Goal: Transaction & Acquisition: Purchase product/service

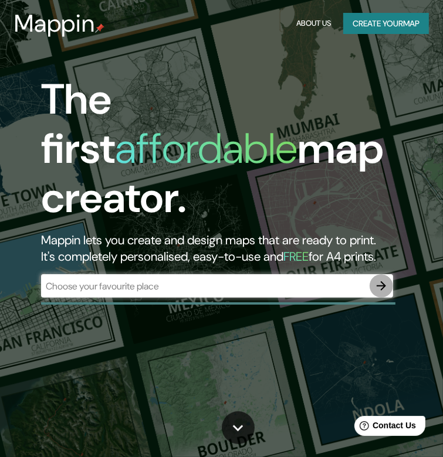
click at [384, 281] on icon "button" at bounding box center [380, 285] width 9 height 9
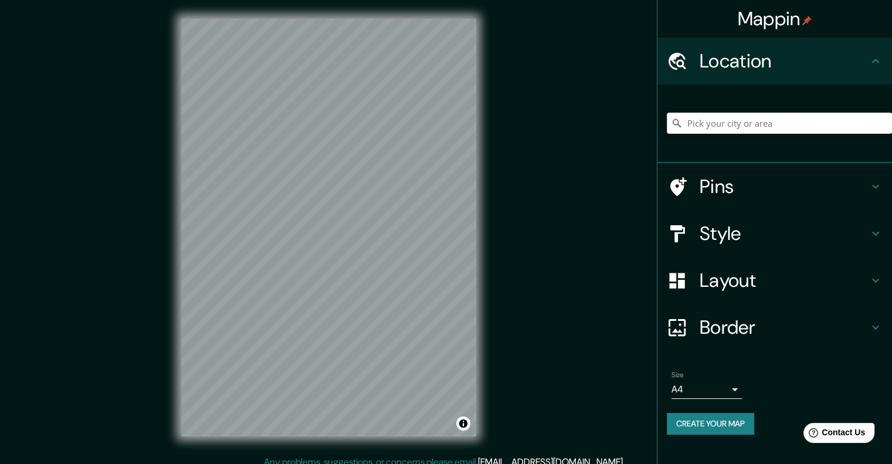
click at [451, 121] on input "Pick your city or area" at bounding box center [779, 123] width 225 height 21
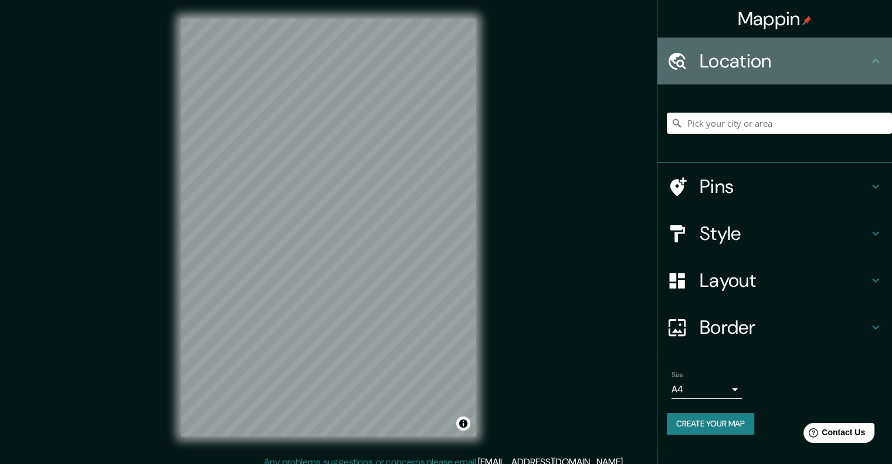
click at [451, 58] on icon at bounding box center [875, 61] width 14 height 14
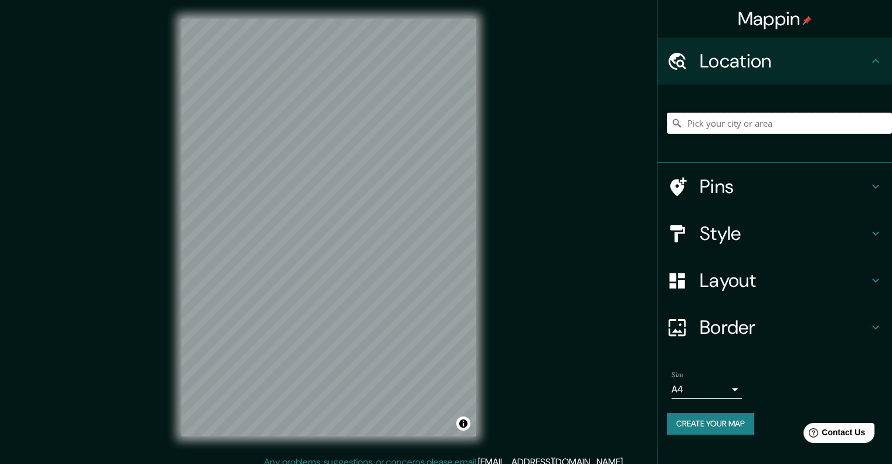
click at [451, 126] on input "Pick your city or area" at bounding box center [779, 123] width 225 height 21
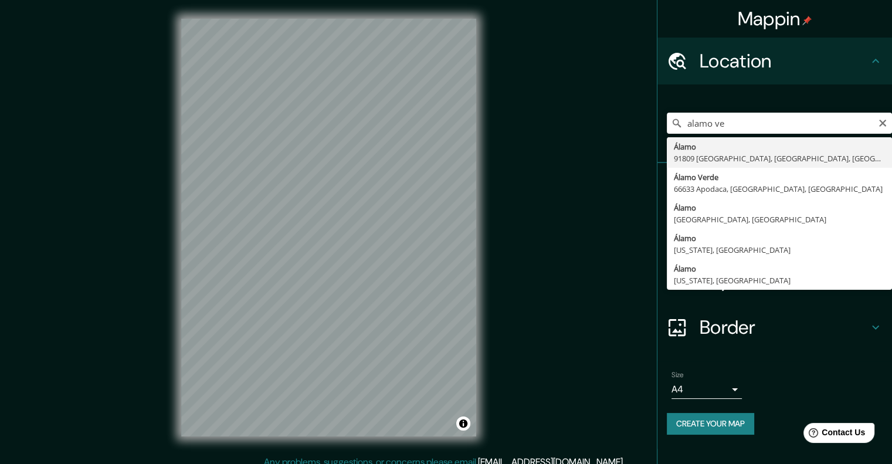
type input "Álamo, 91809 [GEOGRAPHIC_DATA], [GEOGRAPHIC_DATA], [GEOGRAPHIC_DATA]"
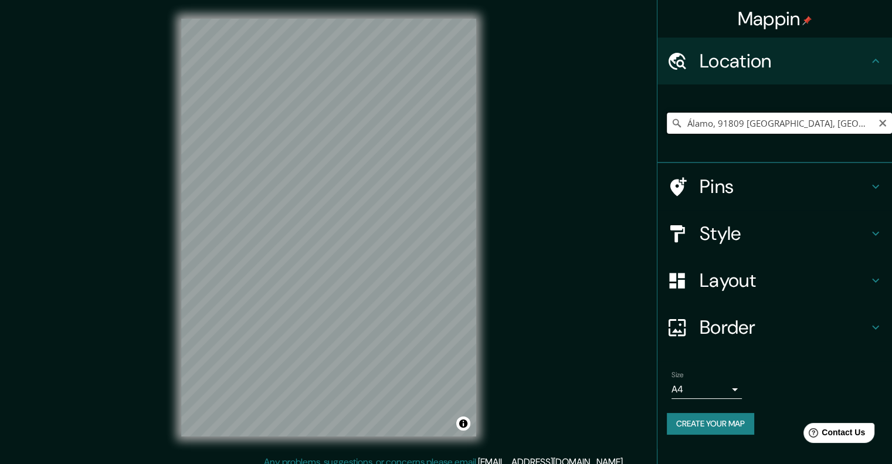
click at [451, 121] on input "Álamo, 91809 [GEOGRAPHIC_DATA], [GEOGRAPHIC_DATA], [GEOGRAPHIC_DATA]" at bounding box center [779, 123] width 225 height 21
click at [451, 125] on icon "Clear" at bounding box center [882, 122] width 9 height 9
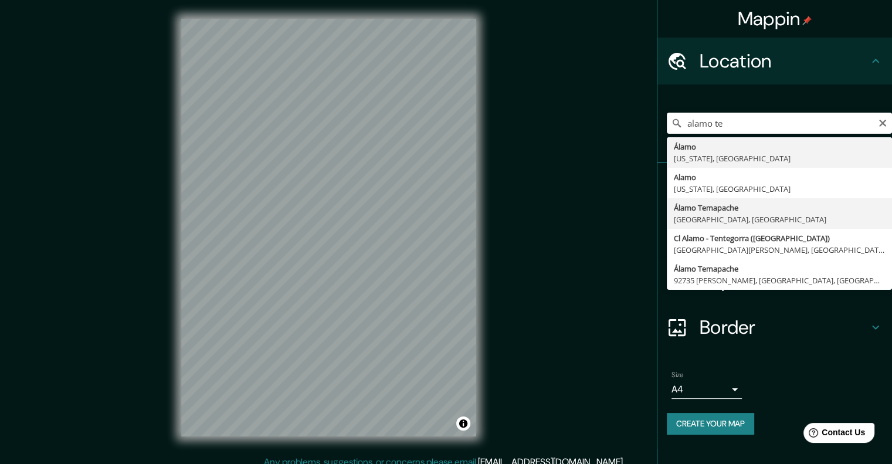
type input "[PERSON_NAME], [GEOGRAPHIC_DATA], [GEOGRAPHIC_DATA]"
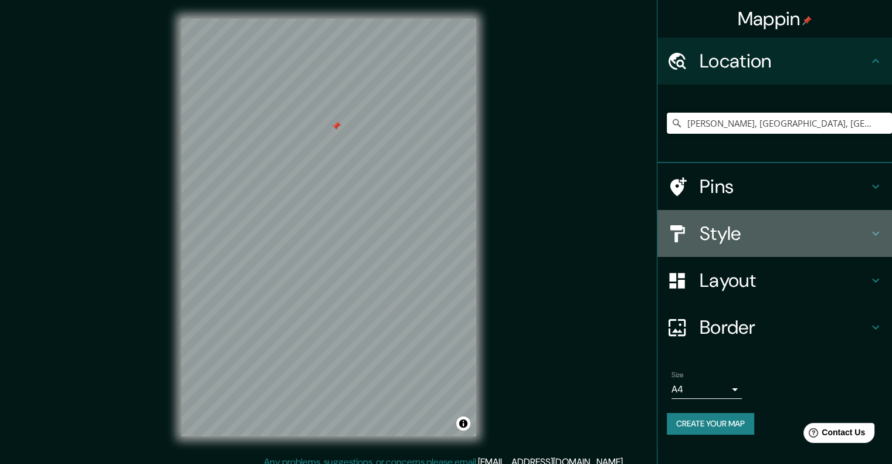
click at [451, 227] on h4 "Style" at bounding box center [784, 233] width 169 height 23
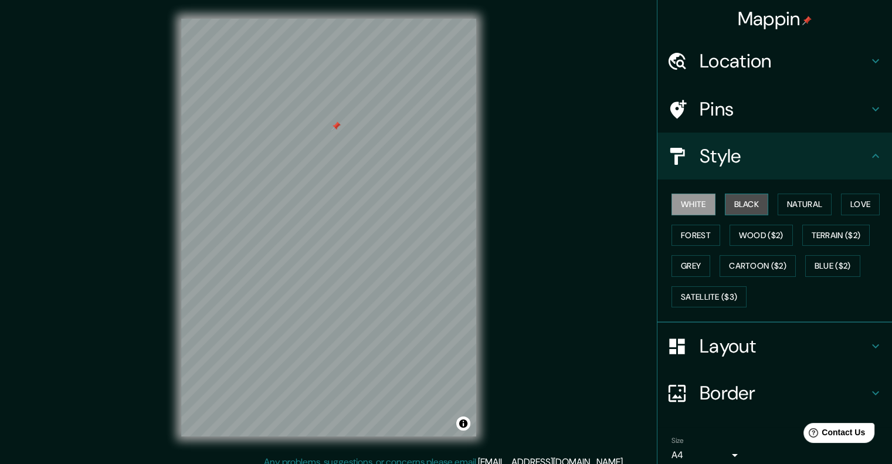
click at [451, 205] on button "Black" at bounding box center [747, 204] width 44 height 22
click at [451, 208] on button "Natural" at bounding box center [804, 204] width 54 height 22
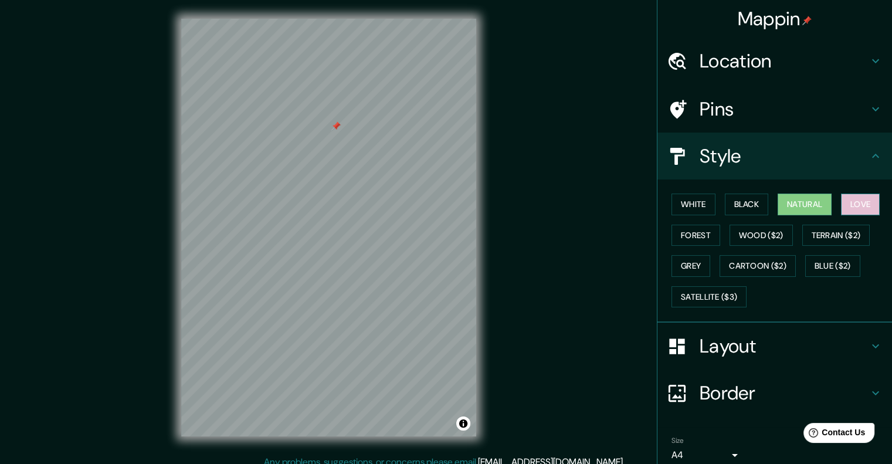
click at [451, 208] on button "Love" at bounding box center [860, 204] width 39 height 22
click at [451, 229] on button "Terrain ($2)" at bounding box center [836, 236] width 68 height 22
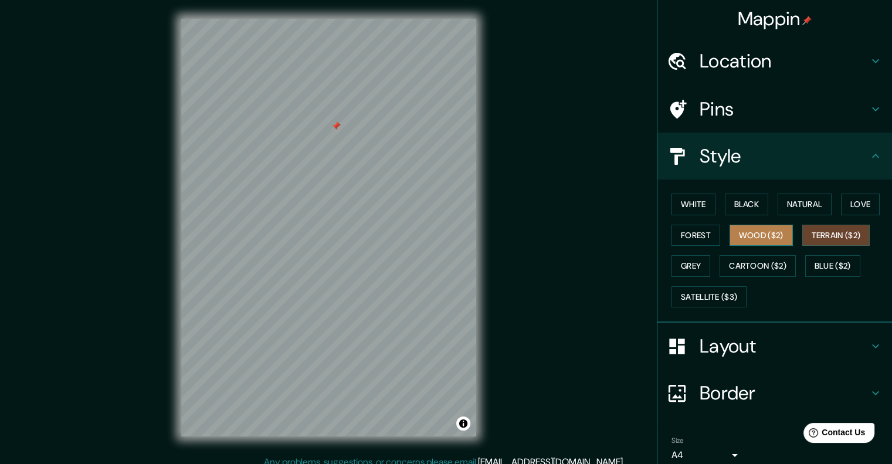
click at [451, 242] on button "Wood ($2)" at bounding box center [760, 236] width 63 height 22
click at [451, 255] on button "Grey" at bounding box center [690, 266] width 39 height 22
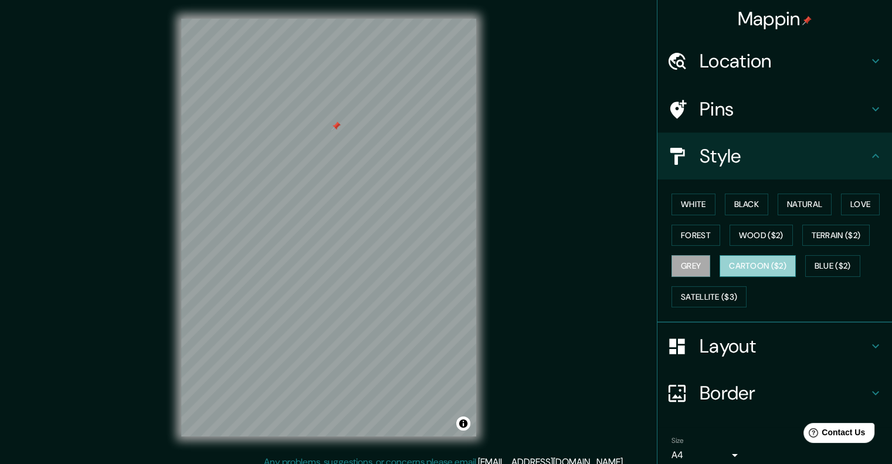
click at [451, 267] on button "Cartoon ($2)" at bounding box center [757, 266] width 76 height 22
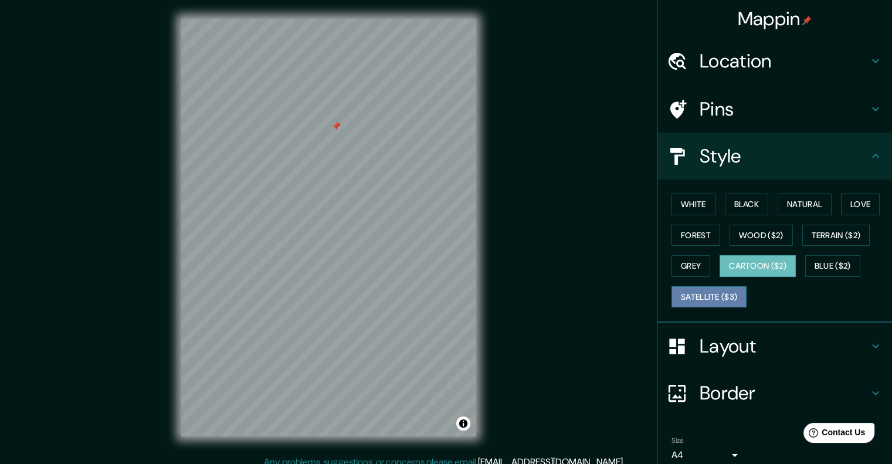
click at [451, 290] on button "Satellite ($3)" at bounding box center [708, 297] width 75 height 22
drag, startPoint x: 258, startPoint y: 109, endPoint x: 256, endPoint y: 145, distance: 36.4
click at [256, 145] on div at bounding box center [259, 144] width 9 height 9
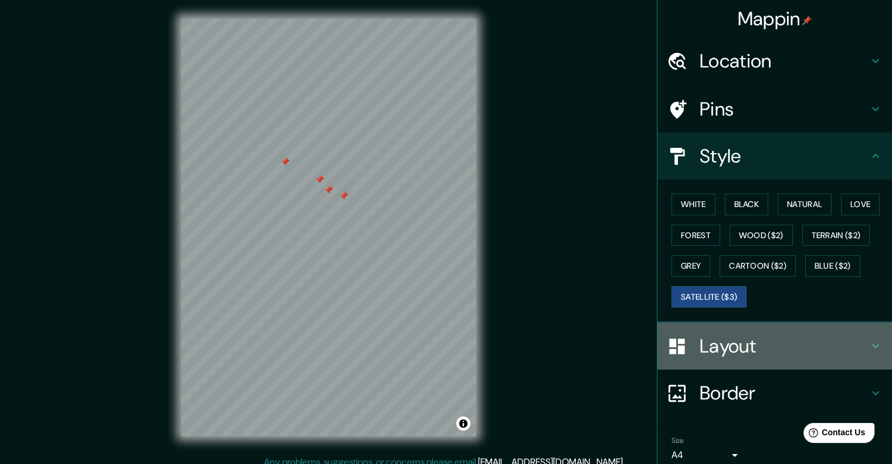
click at [451, 336] on div at bounding box center [683, 346] width 33 height 21
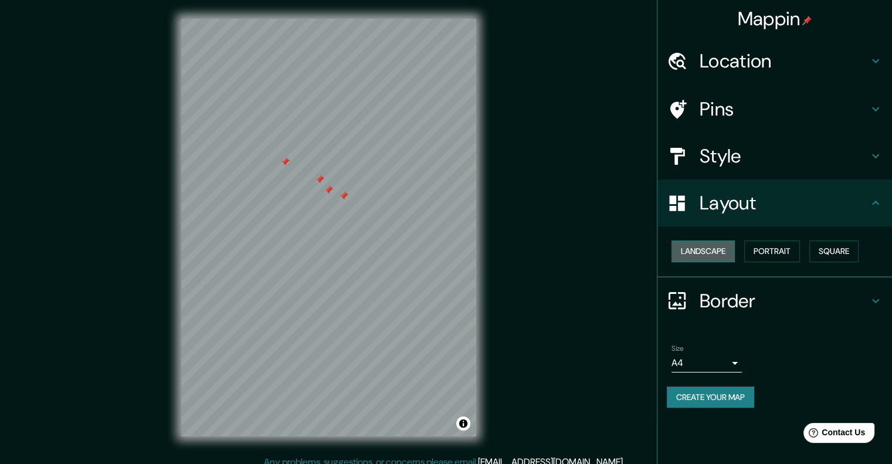
click at [451, 253] on button "Landscape" at bounding box center [702, 251] width 63 height 22
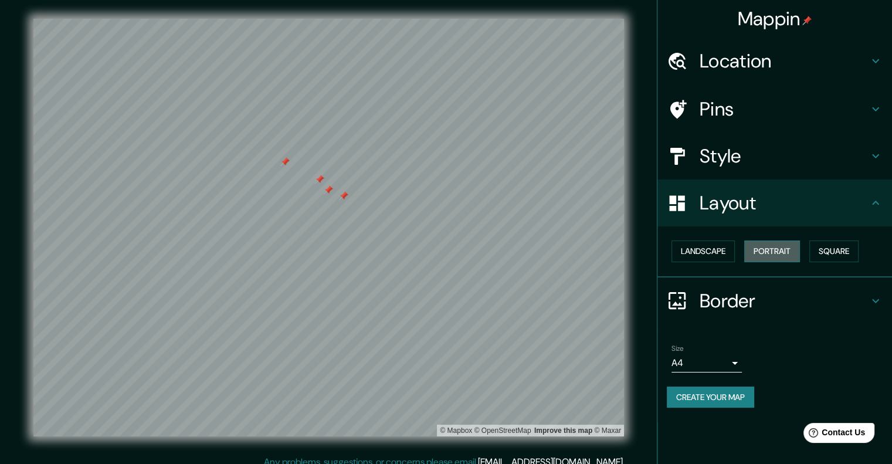
click at [451, 250] on button "Portrait" at bounding box center [772, 251] width 56 height 22
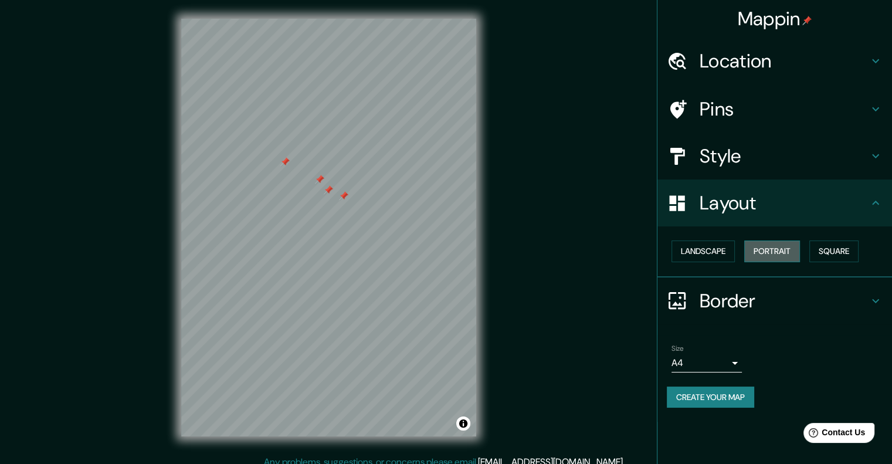
click at [451, 250] on button "Portrait" at bounding box center [772, 251] width 56 height 22
click at [451, 248] on button "Square" at bounding box center [833, 251] width 49 height 22
